Goal: Task Accomplishment & Management: Manage account settings

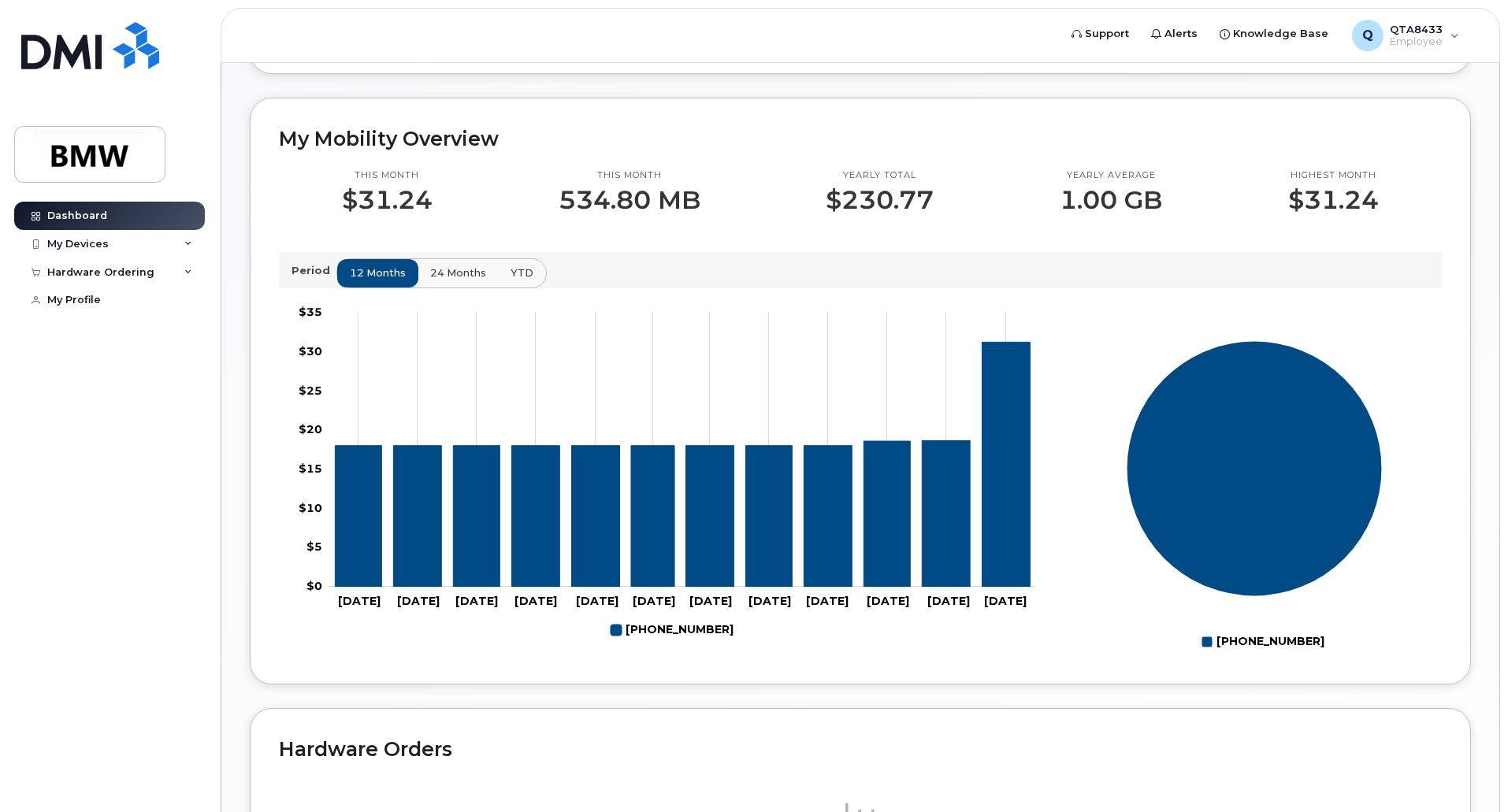
scroll to position [297, 0]
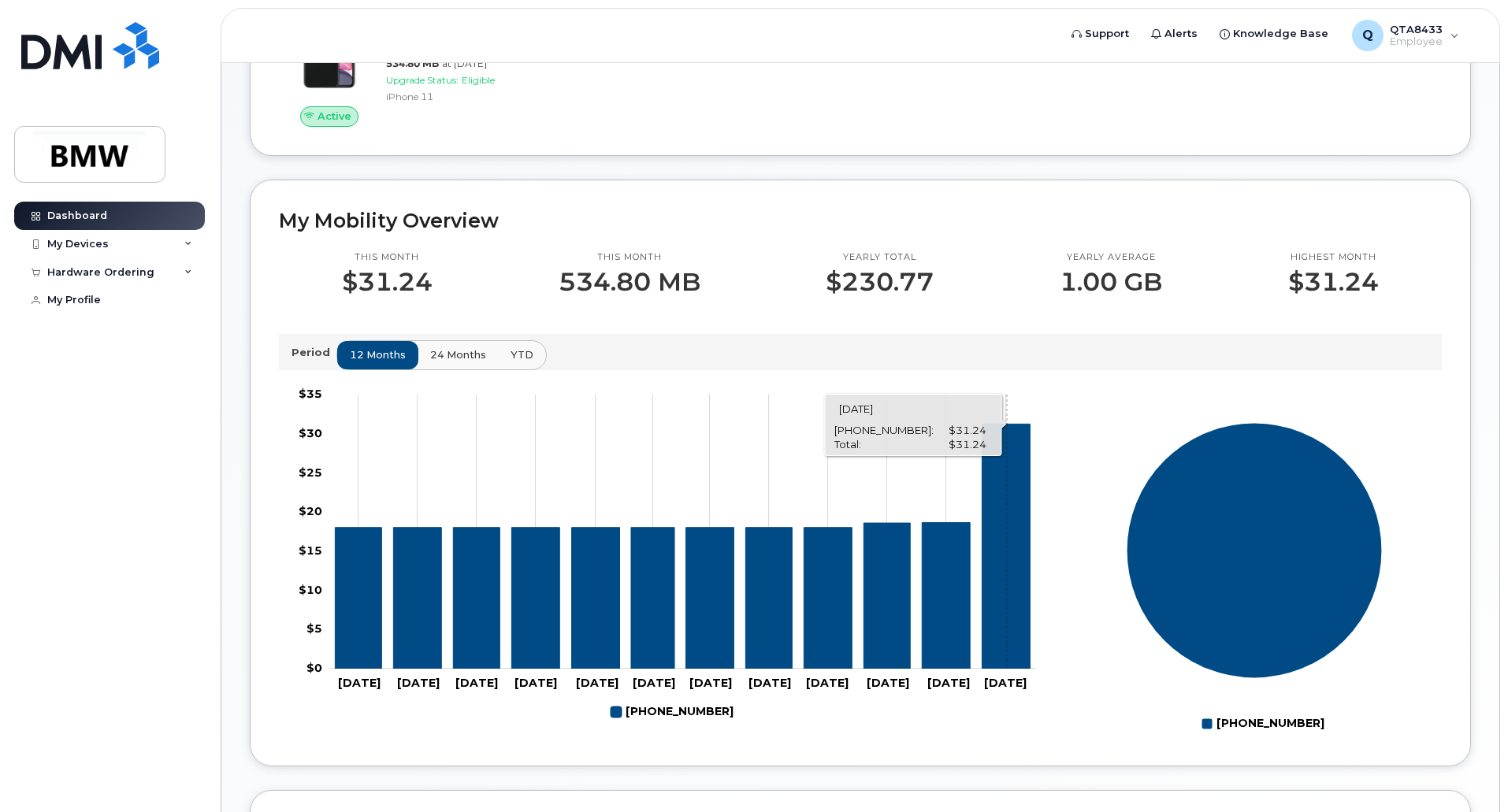
click at [1007, 588] on icon "864-907-9204" at bounding box center [1005, 546] width 48 height 245
click at [182, 241] on div "My Devices" at bounding box center [109, 244] width 190 height 28
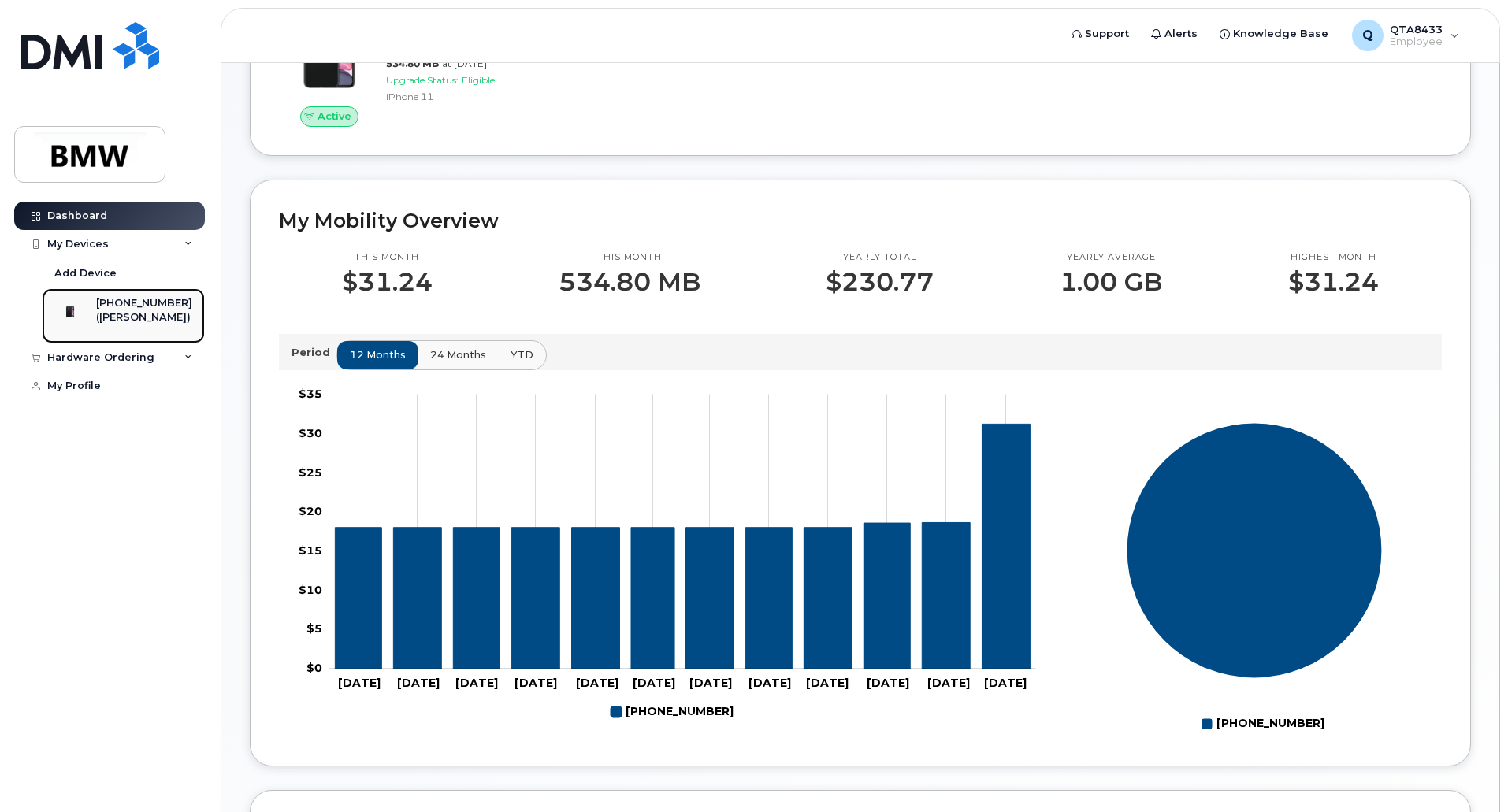
click at [118, 312] on div "([PERSON_NAME])" at bounding box center [144, 317] width 97 height 14
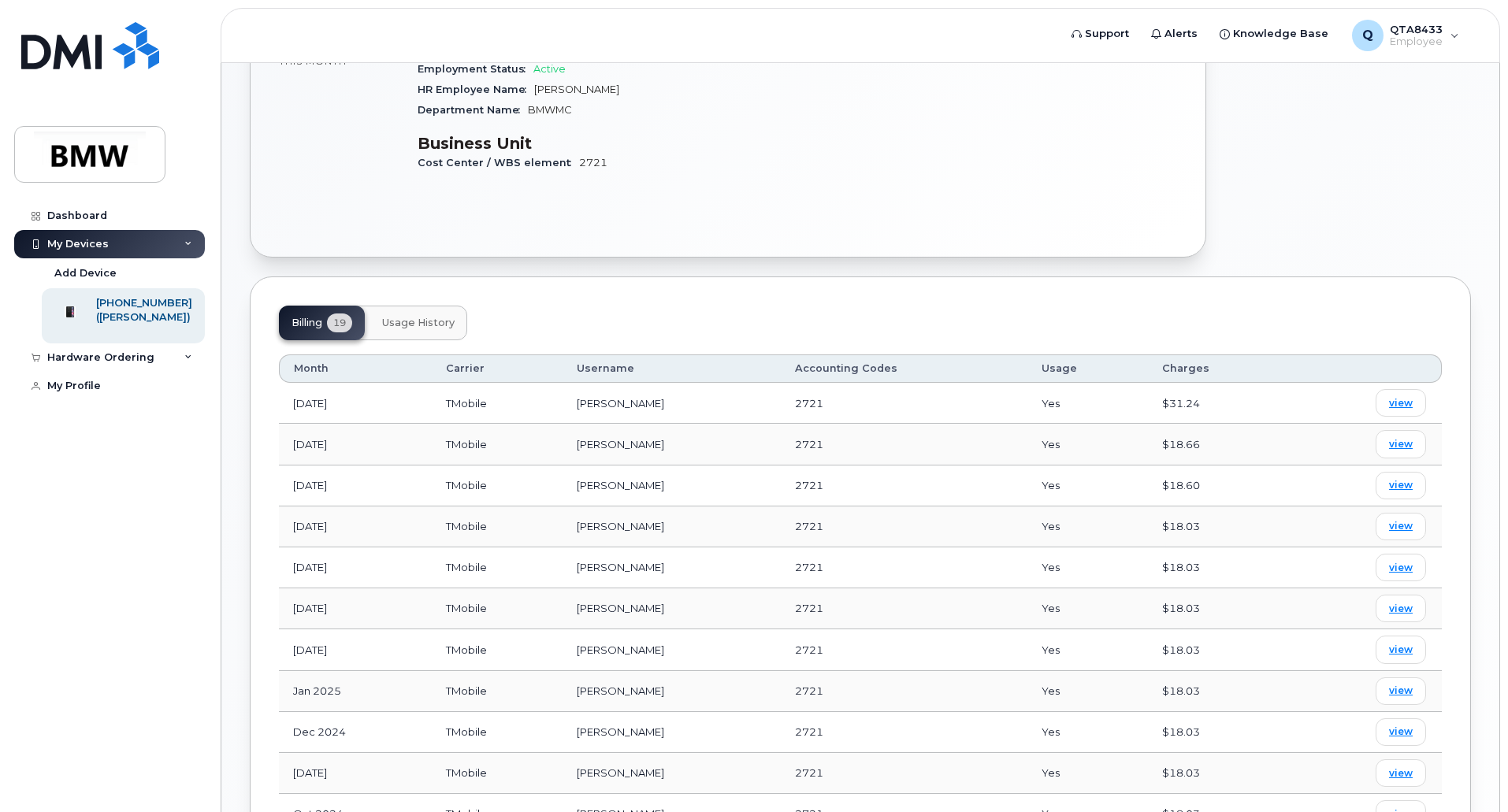
scroll to position [315, 0]
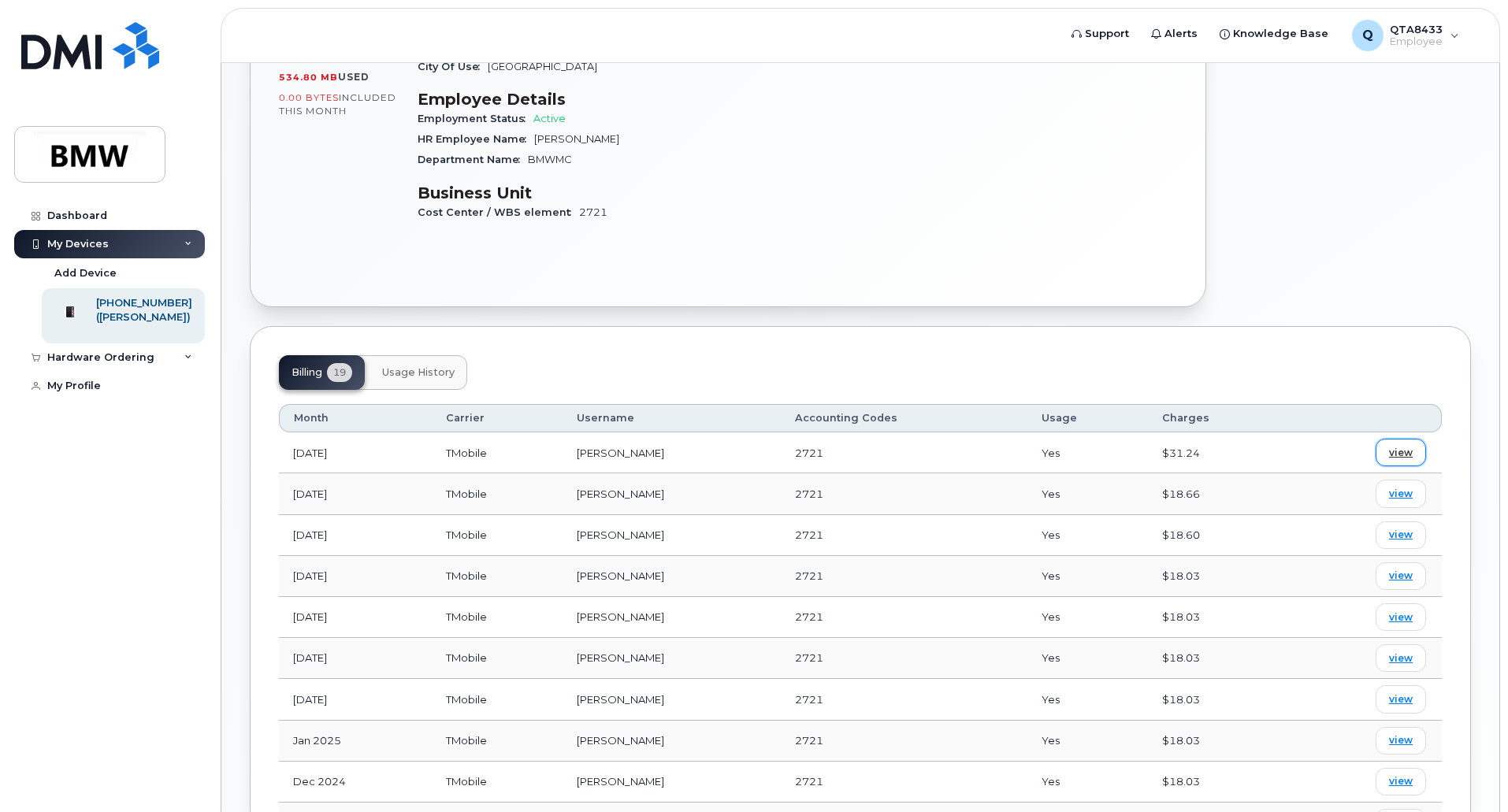
click at [1412, 438] on link "view" at bounding box center [1400, 452] width 50 height 27
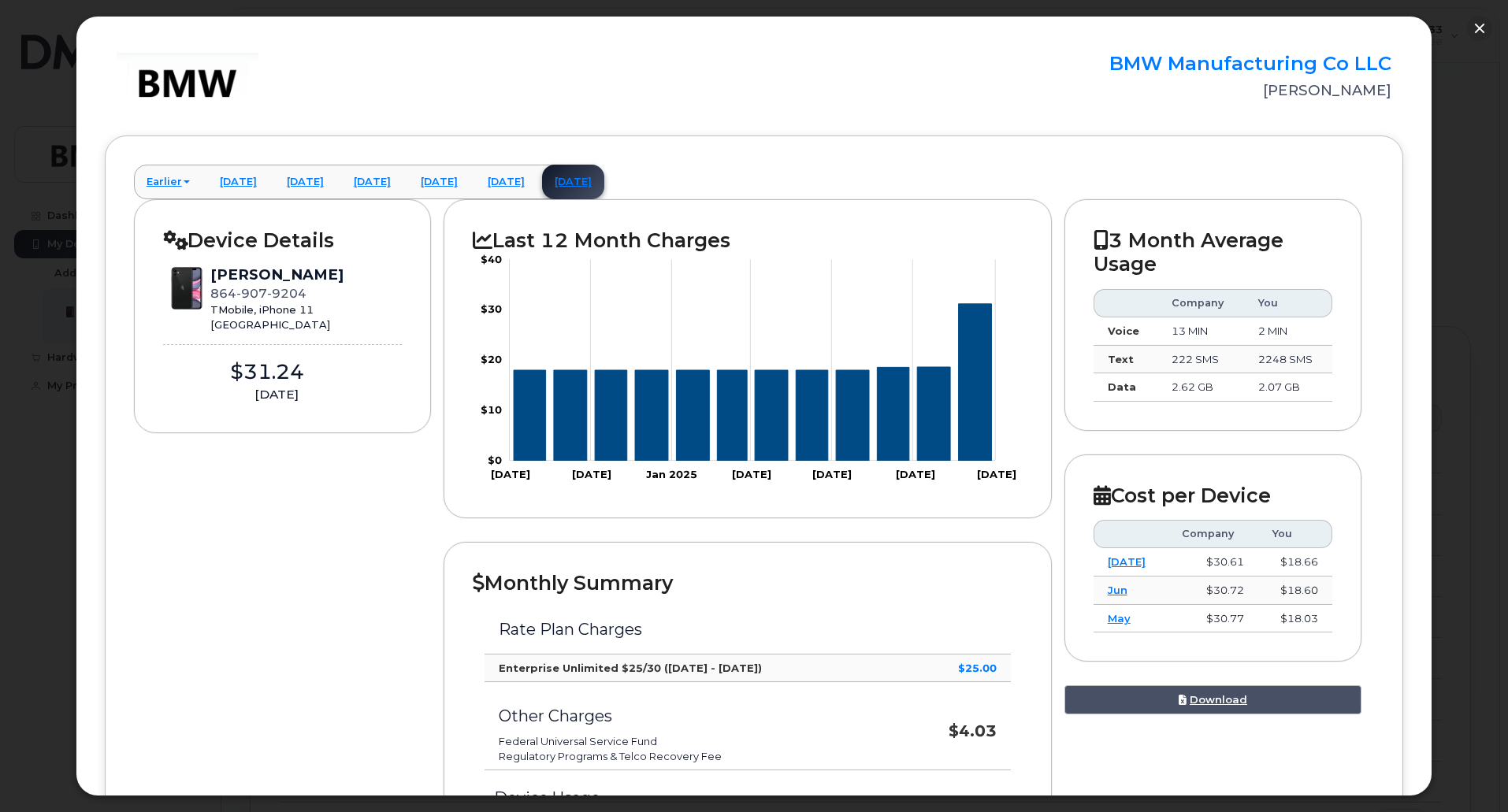
scroll to position [0, 0]
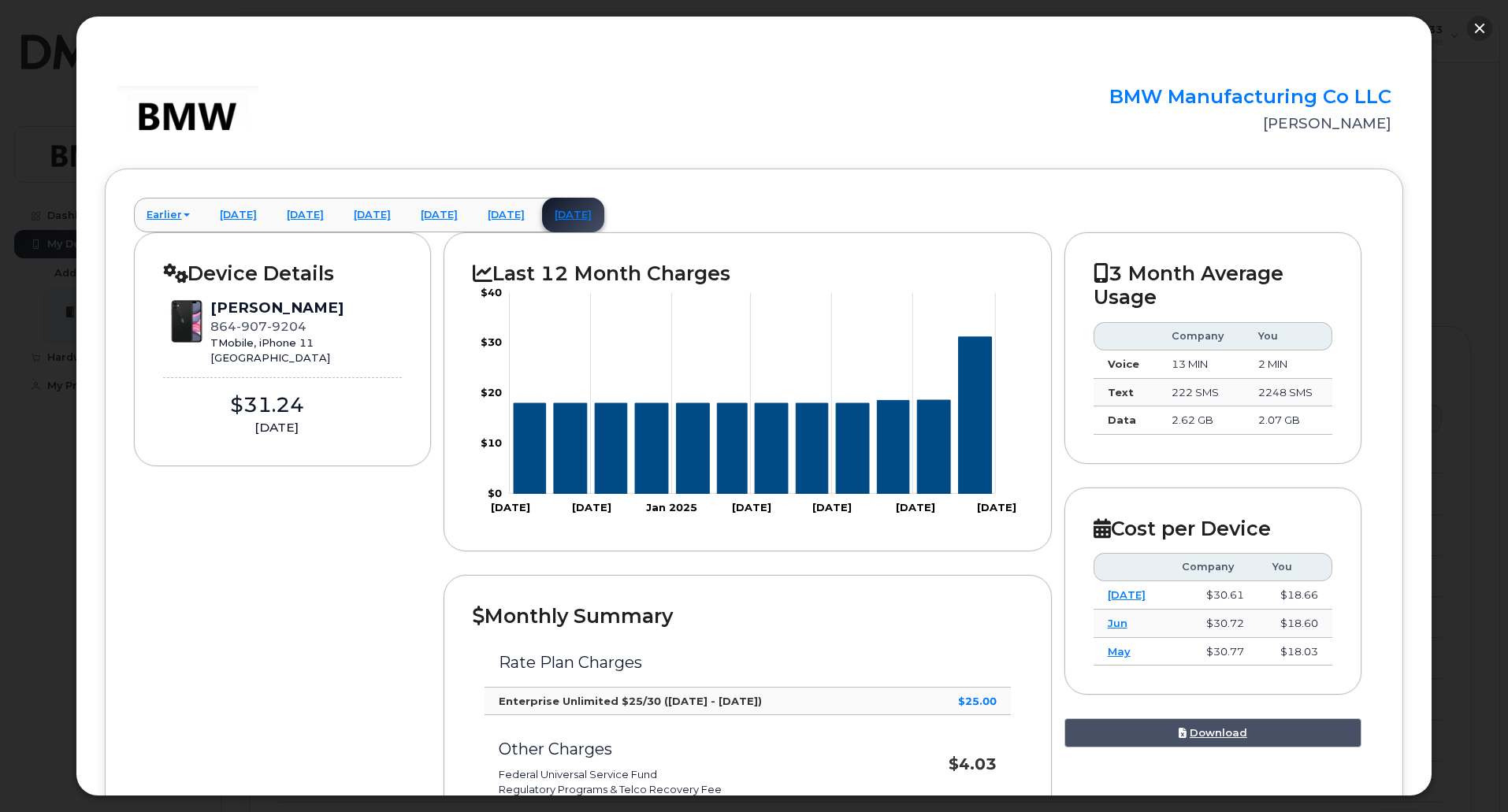
click at [1481, 23] on button "button" at bounding box center [1479, 28] width 25 height 25
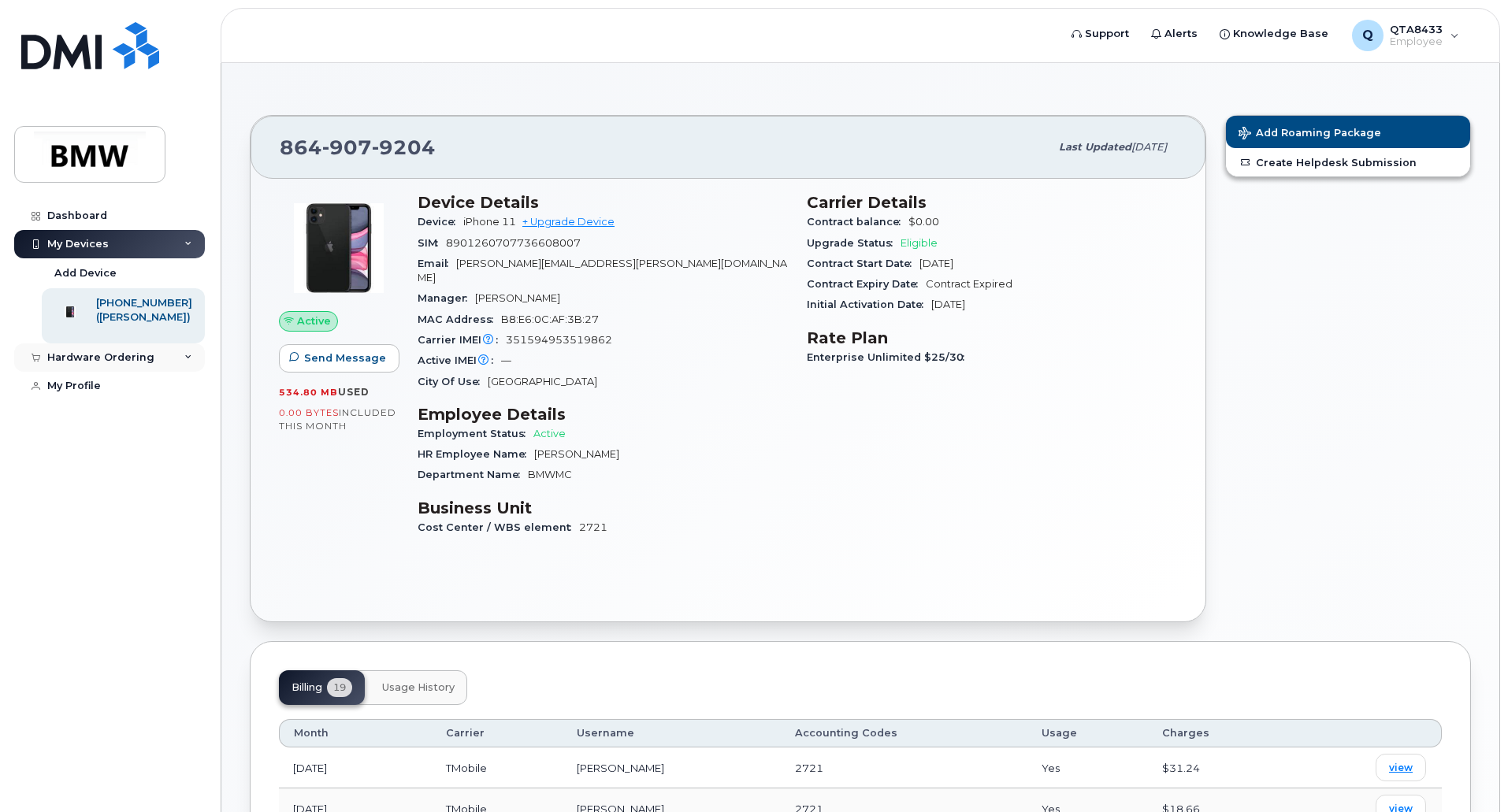
click at [165, 370] on div "Hardware Ordering" at bounding box center [109, 358] width 190 height 28
click at [89, 210] on div "Dashboard" at bounding box center [77, 216] width 60 height 12
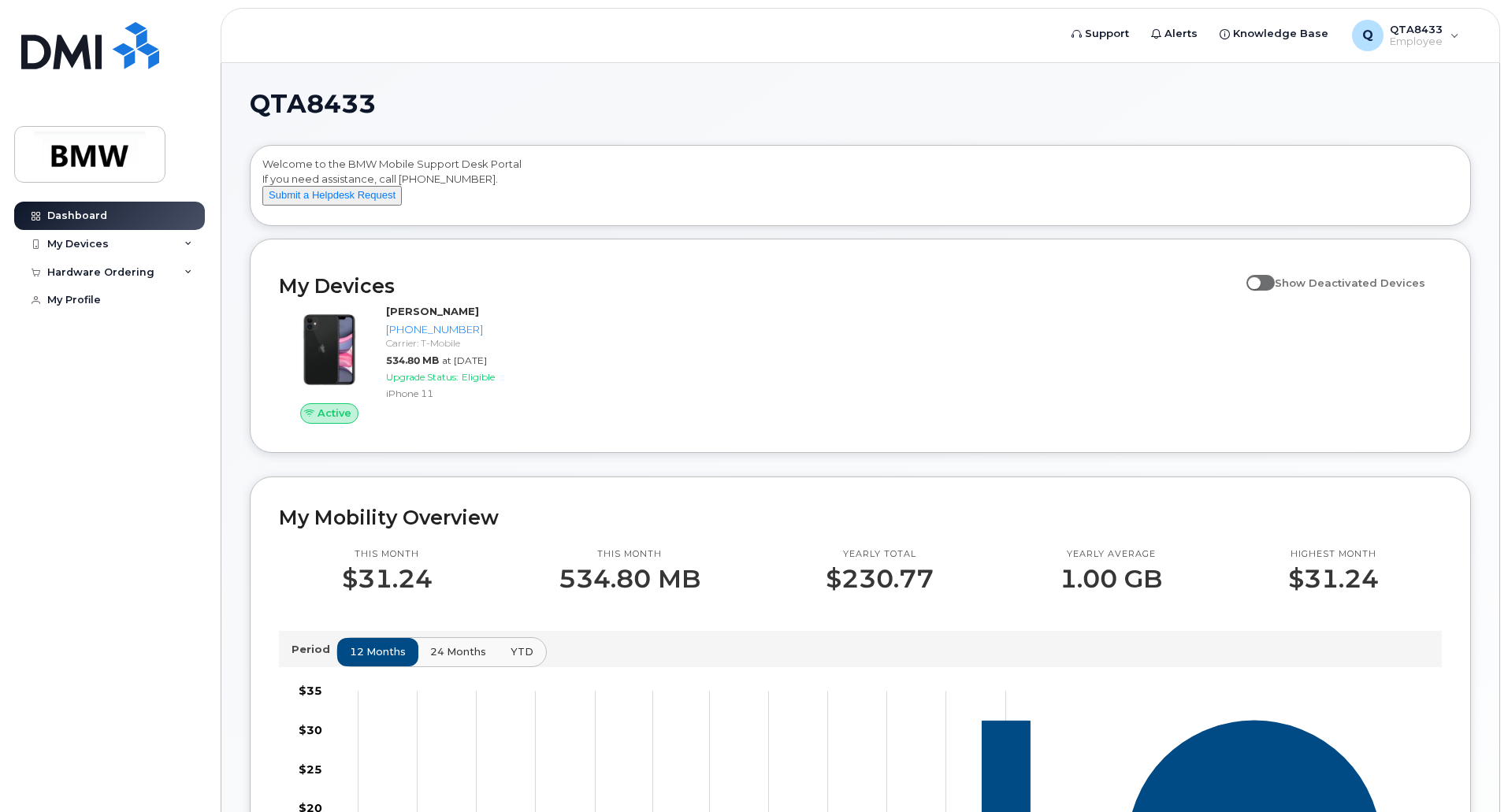
drag, startPoint x: 713, startPoint y: 400, endPoint x: 718, endPoint y: 359, distance: 41.3
